Goal: Task Accomplishment & Management: Manage account settings

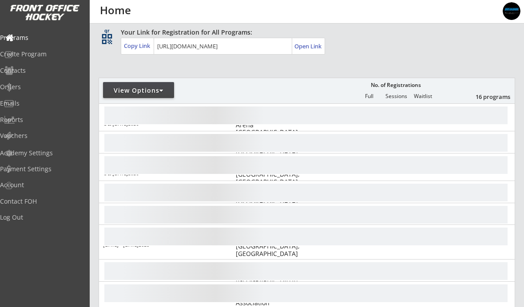
scroll to position [57, 0]
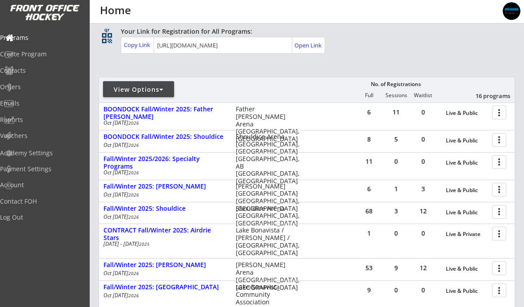
click at [495, 157] on div at bounding box center [501, 162] width 16 height 16
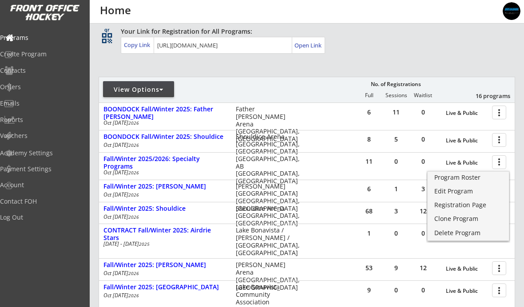
click at [441, 180] on div "Program Roster" at bounding box center [468, 178] width 68 height 6
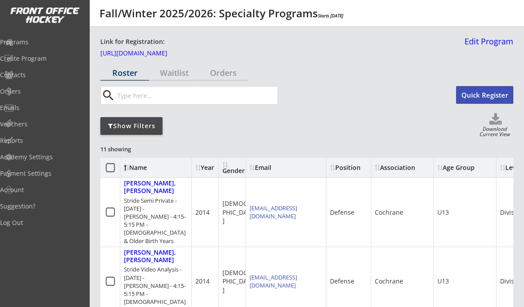
click at [117, 131] on div "Show Filters" at bounding box center [131, 126] width 62 height 18
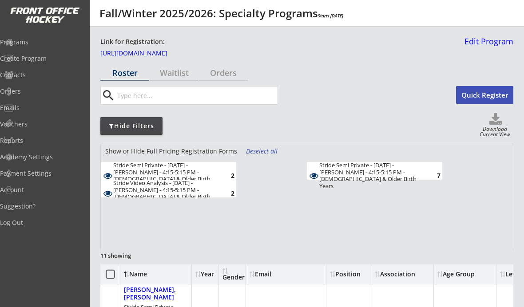
click at [250, 148] on div "Deselect all" at bounding box center [262, 151] width 33 height 9
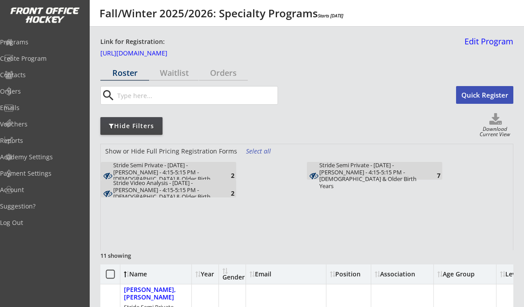
click at [203, 171] on div "Stride Semi Private - Oct. 15 - Rose Kohn - 4:15-5:15 PM - 2017 & Older Birth Y…" at bounding box center [164, 176] width 103 height 28
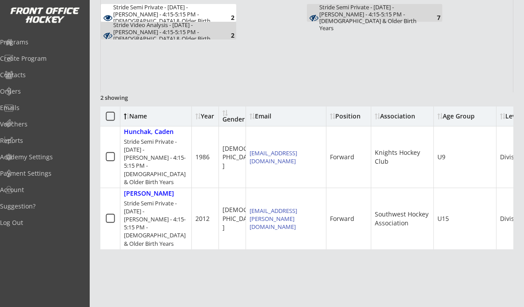
click at [28, 138] on div "Reports" at bounding box center [42, 141] width 84 height 6
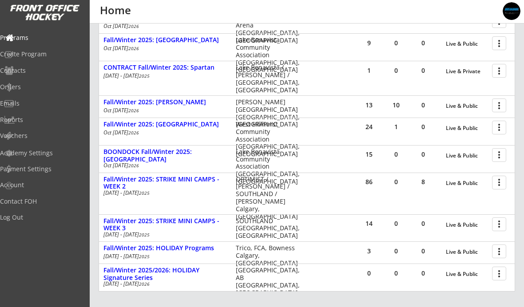
scroll to position [308, 0]
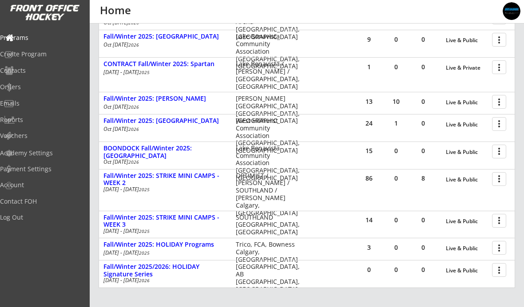
click at [503, 224] on div at bounding box center [501, 221] width 16 height 16
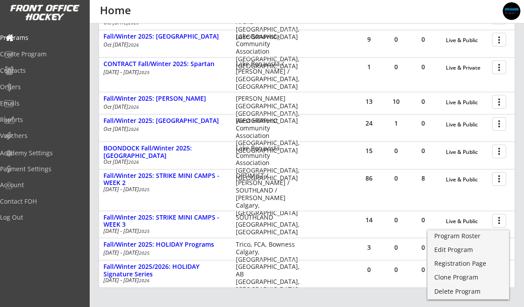
click at [477, 266] on div "Registration Page" at bounding box center [468, 264] width 68 height 6
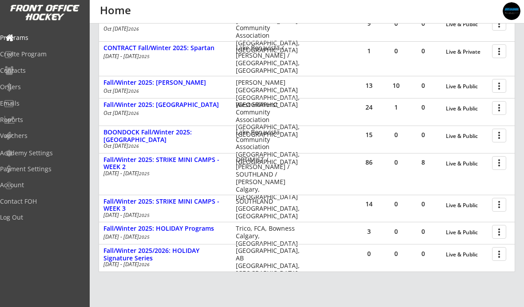
click at [215, 204] on div "Fall/Winter 2025: STRIKE MINI CAMPS - WEEK 3" at bounding box center [164, 205] width 123 height 15
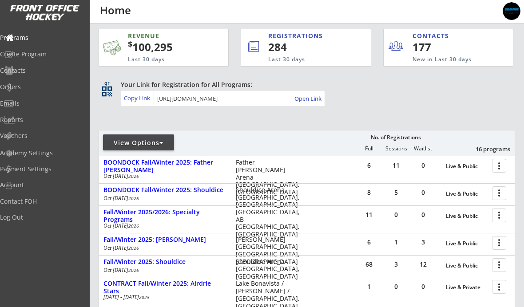
scroll to position [0, 0]
